Goal: Information Seeking & Learning: Learn about a topic

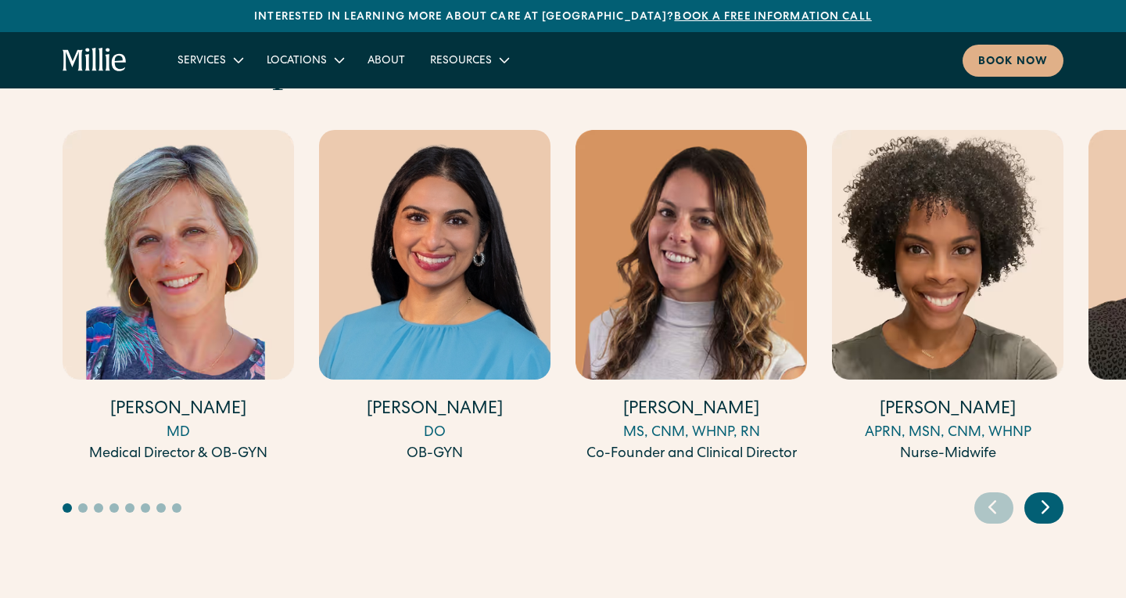
scroll to position [4387, 0]
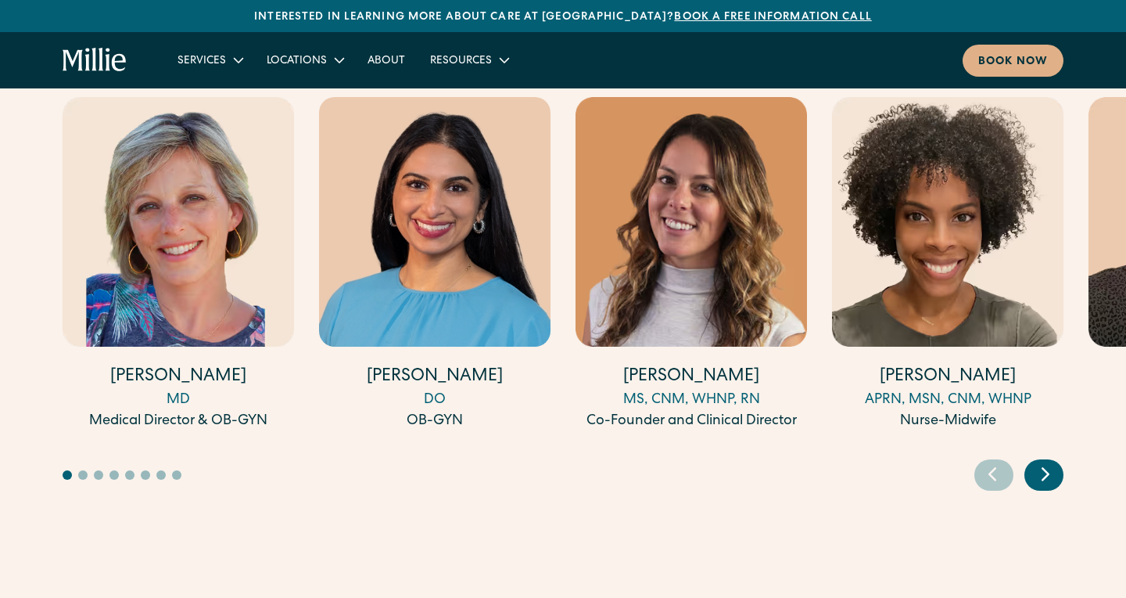
click at [461, 365] on h4 "[PERSON_NAME]" at bounding box center [435, 377] width 232 height 24
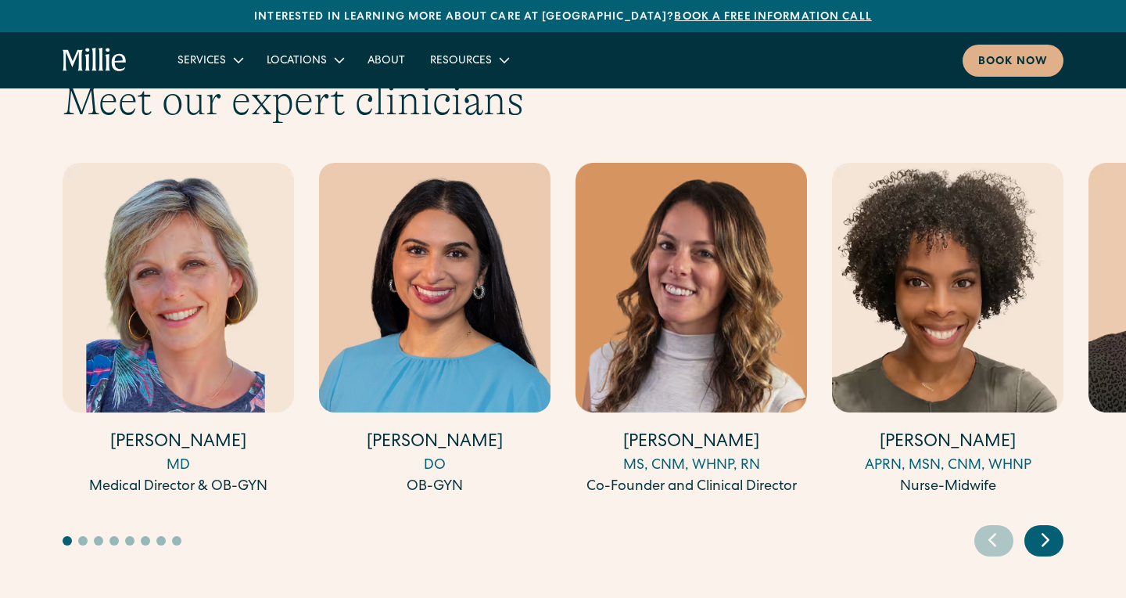
click at [1072, 478] on div "Meet our expert clinicians [PERSON_NAME] MD Medical Director & OB-GYN [PERSON_N…" at bounding box center [563, 316] width 1126 height 479
click at [1050, 527] on icon "Next slide" at bounding box center [1045, 539] width 23 height 24
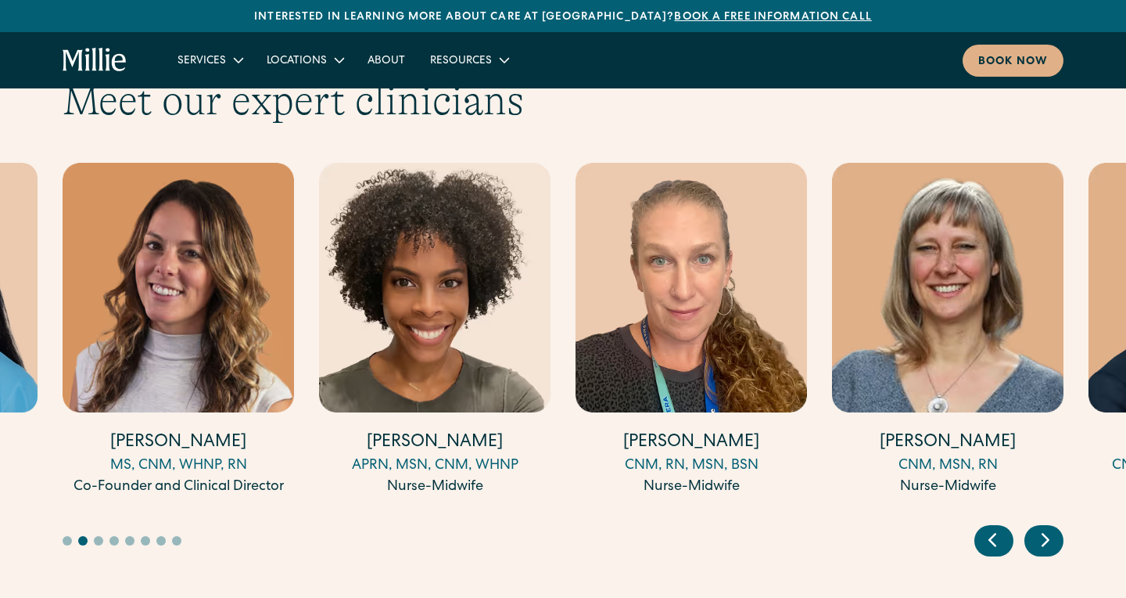
click at [1037, 527] on icon "Next slide" at bounding box center [1045, 539] width 23 height 24
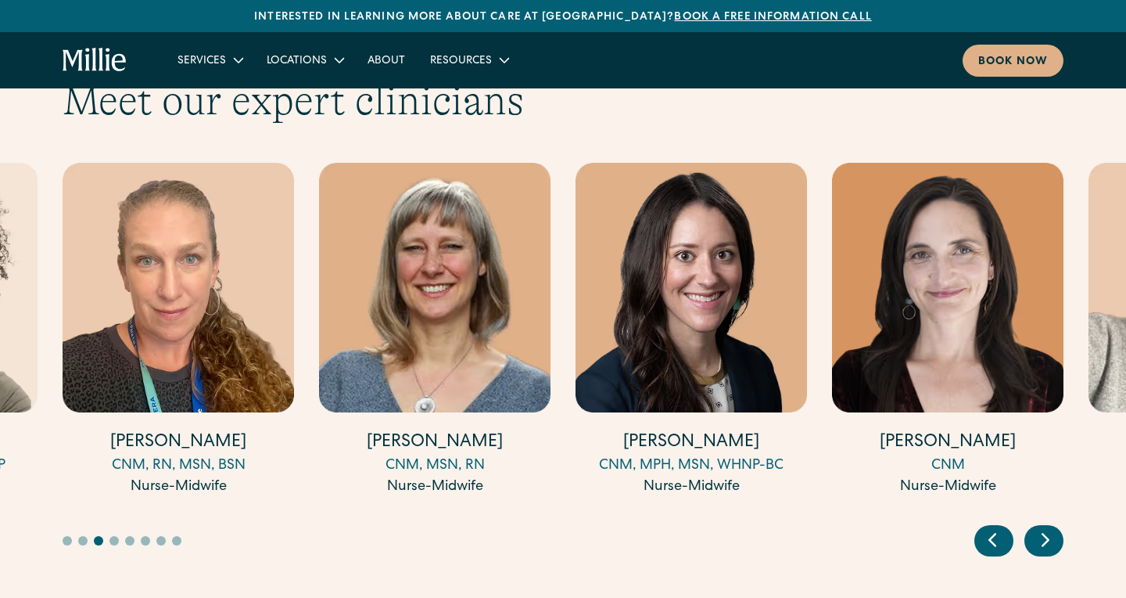
click at [1036, 527] on icon "Next slide" at bounding box center [1045, 539] width 23 height 24
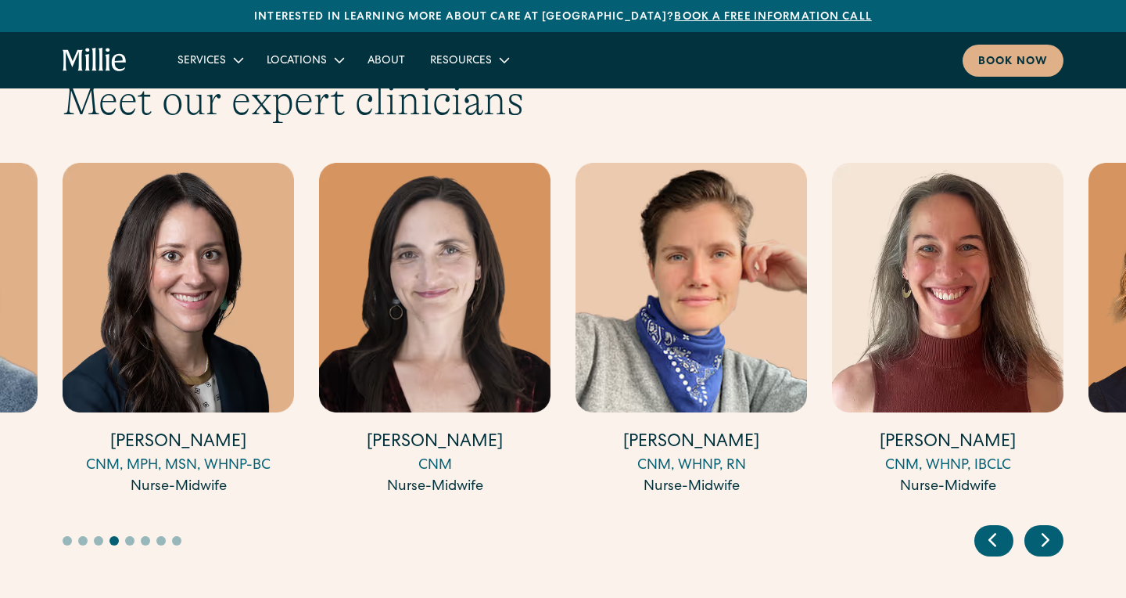
click at [1036, 527] on icon "Next slide" at bounding box center [1045, 539] width 23 height 24
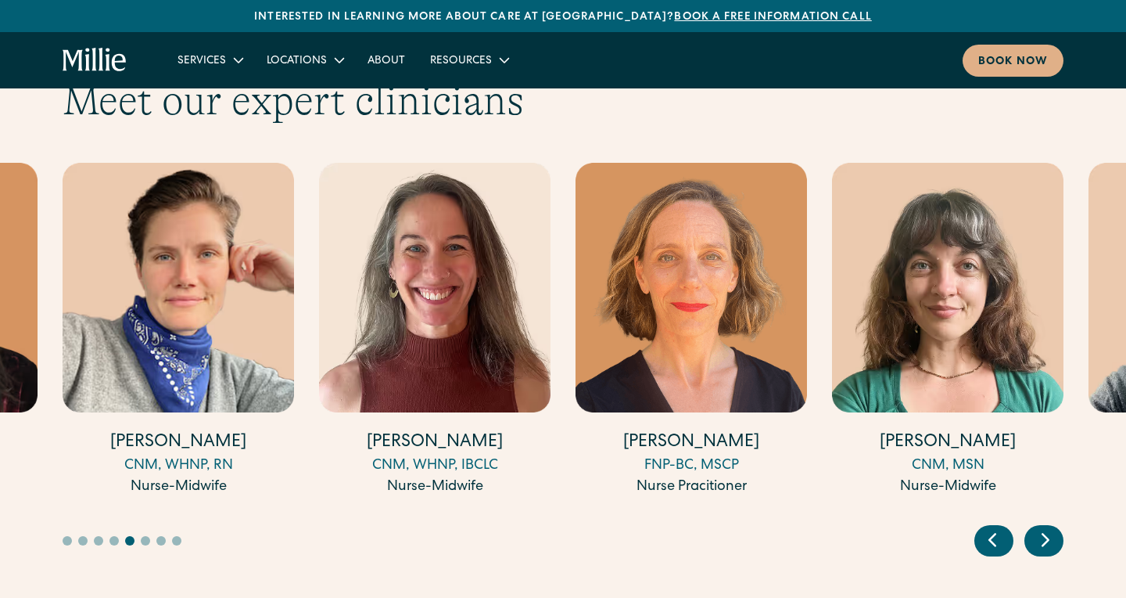
click at [968, 455] on div "CNM, MSN" at bounding box center [948, 465] width 232 height 21
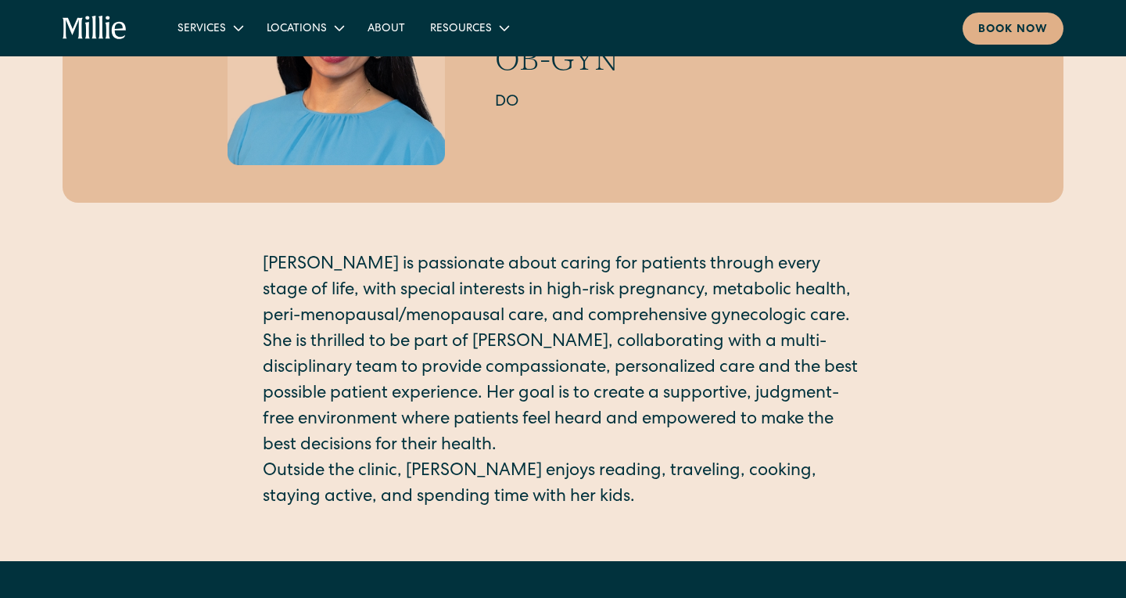
scroll to position [382, 0]
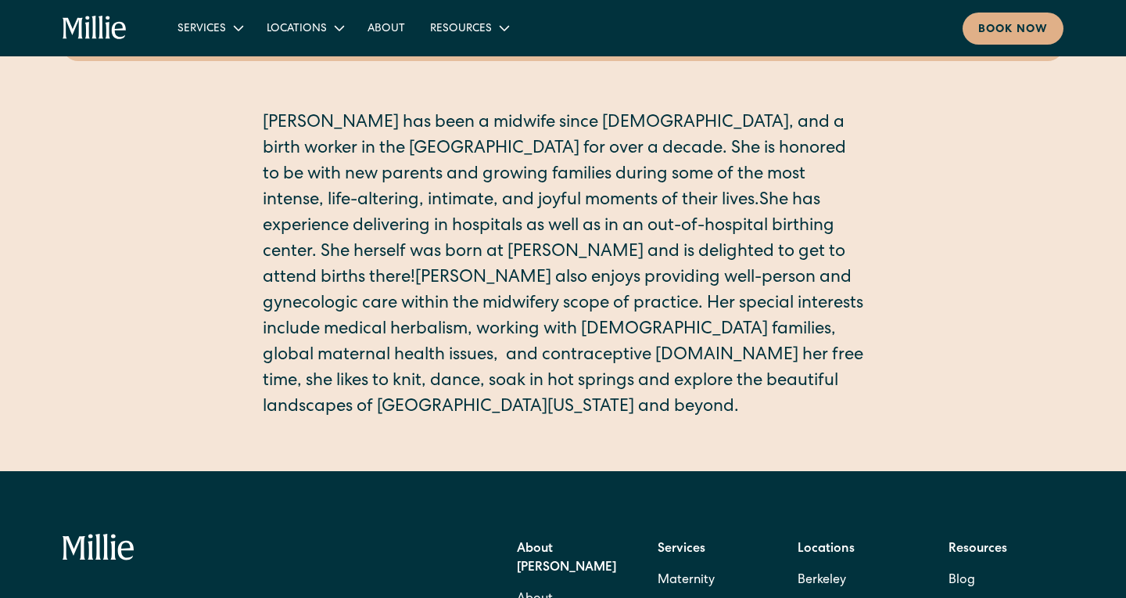
scroll to position [291, 0]
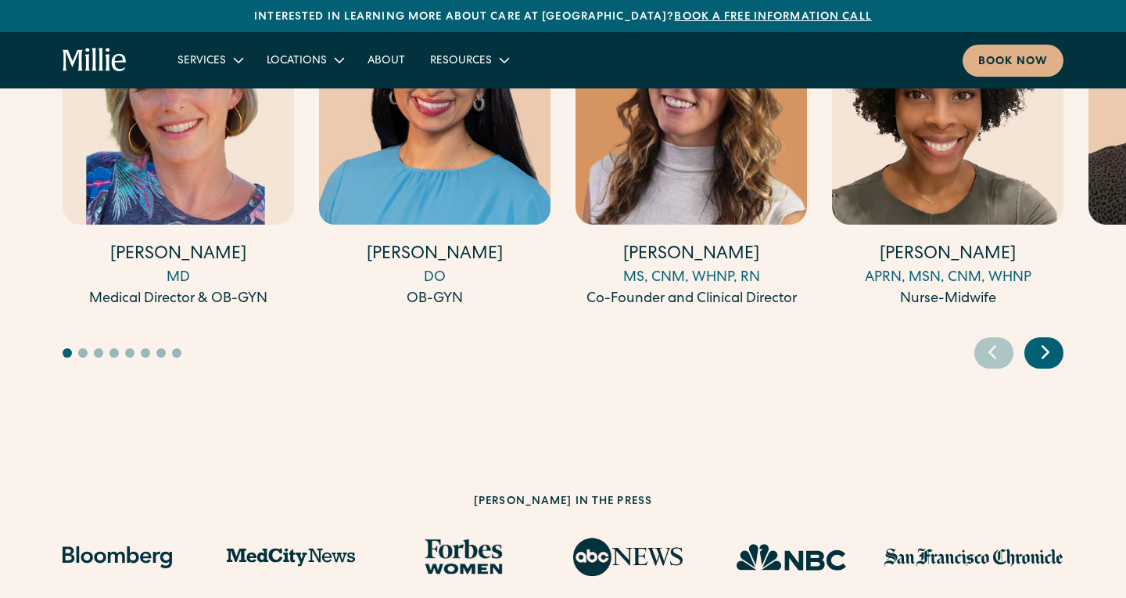
scroll to position [4617, 0]
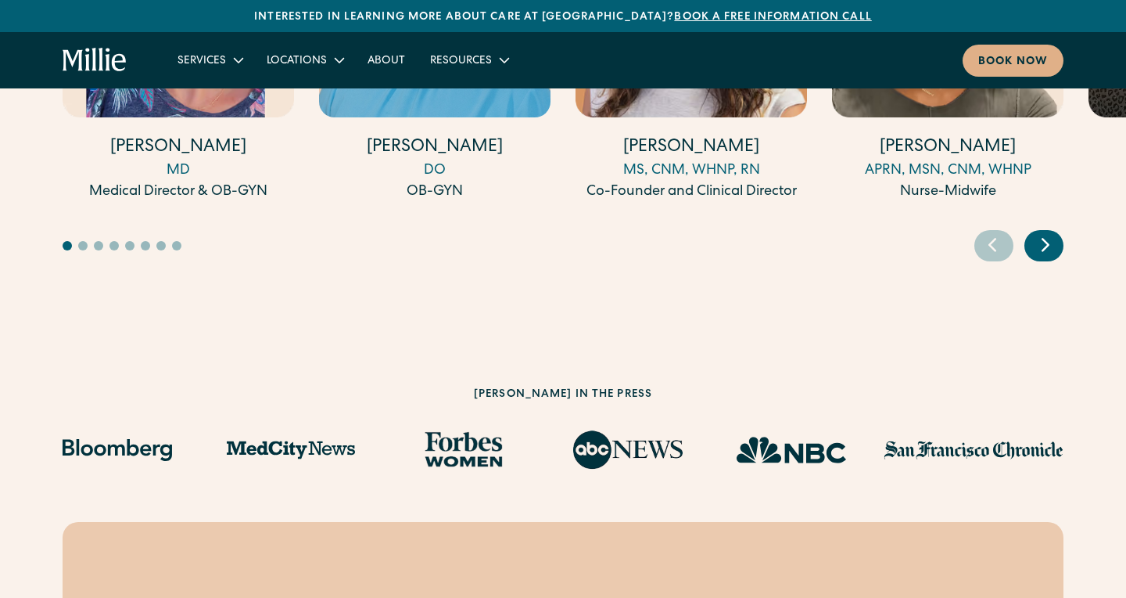
click at [1044, 239] on icon "Next slide" at bounding box center [1046, 245] width 6 height 12
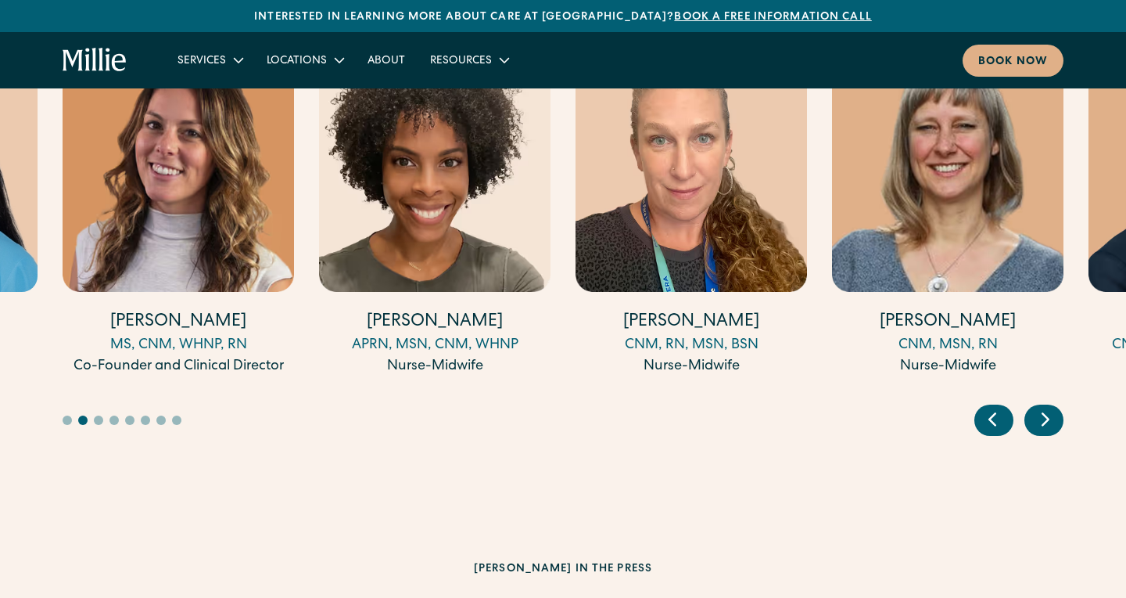
scroll to position [4405, 0]
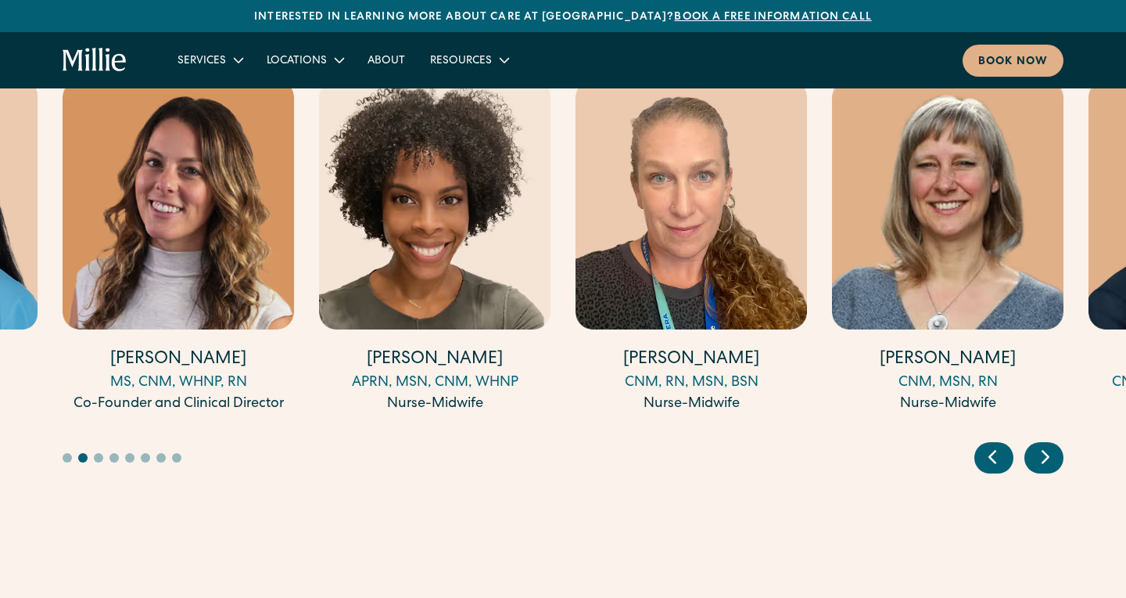
click at [1072, 403] on div "Meet our expert clinicians [PERSON_NAME] MD Medical Director & OB-GYN [PERSON_N…" at bounding box center [563, 233] width 1126 height 479
click at [1051, 444] on icon "Next slide" at bounding box center [1045, 456] width 23 height 24
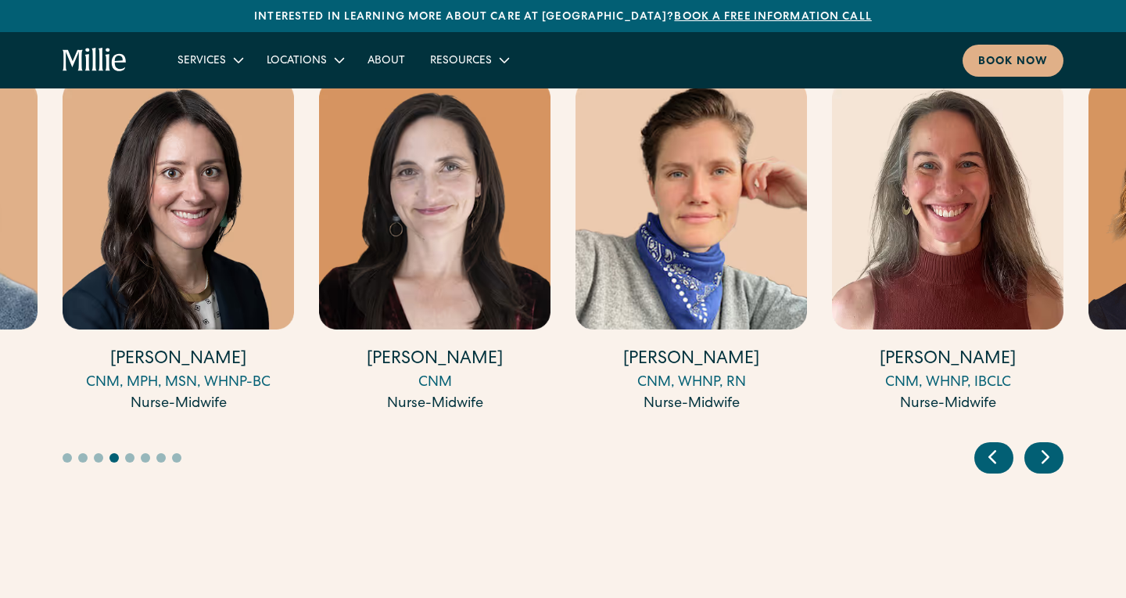
click at [1051, 444] on icon "Next slide" at bounding box center [1045, 456] width 23 height 24
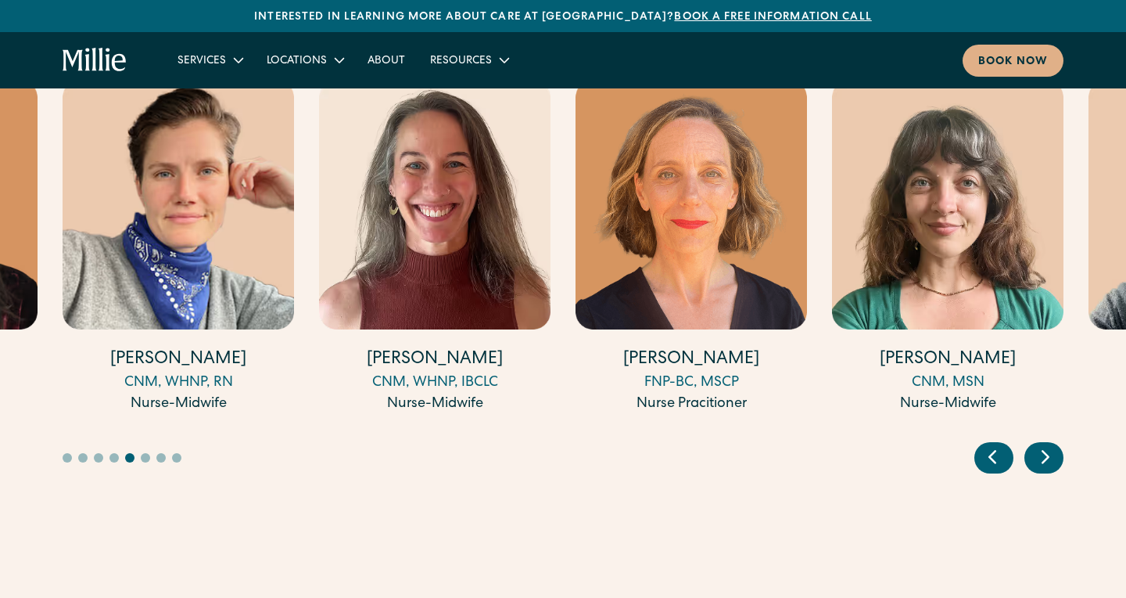
click at [1051, 444] on icon "Next slide" at bounding box center [1045, 456] width 23 height 24
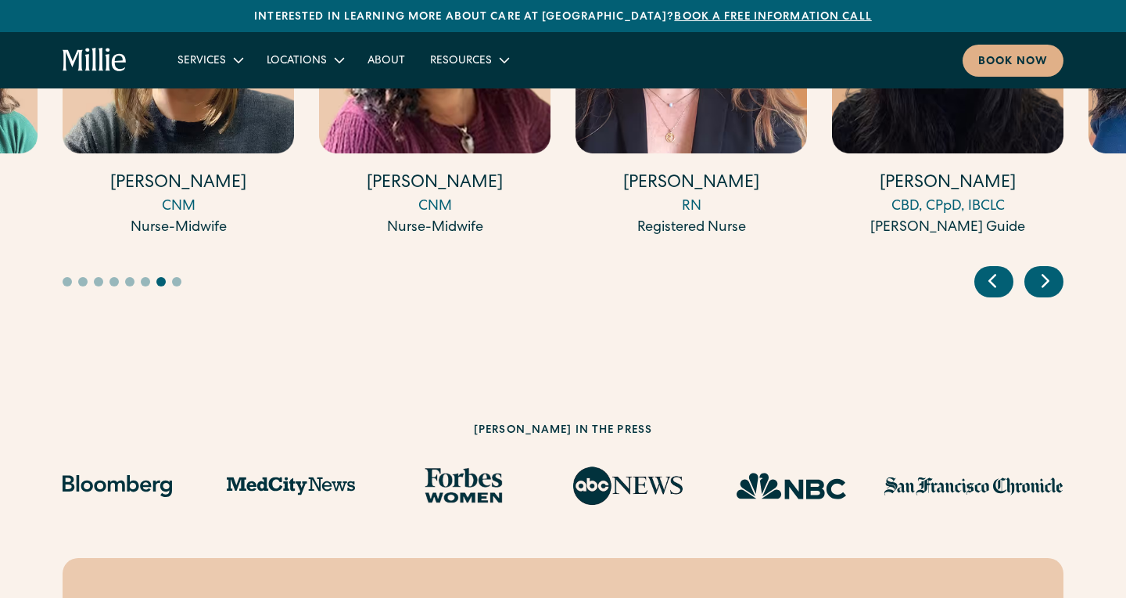
scroll to position [4950, 0]
